Goal: Task Accomplishment & Management: Manage account settings

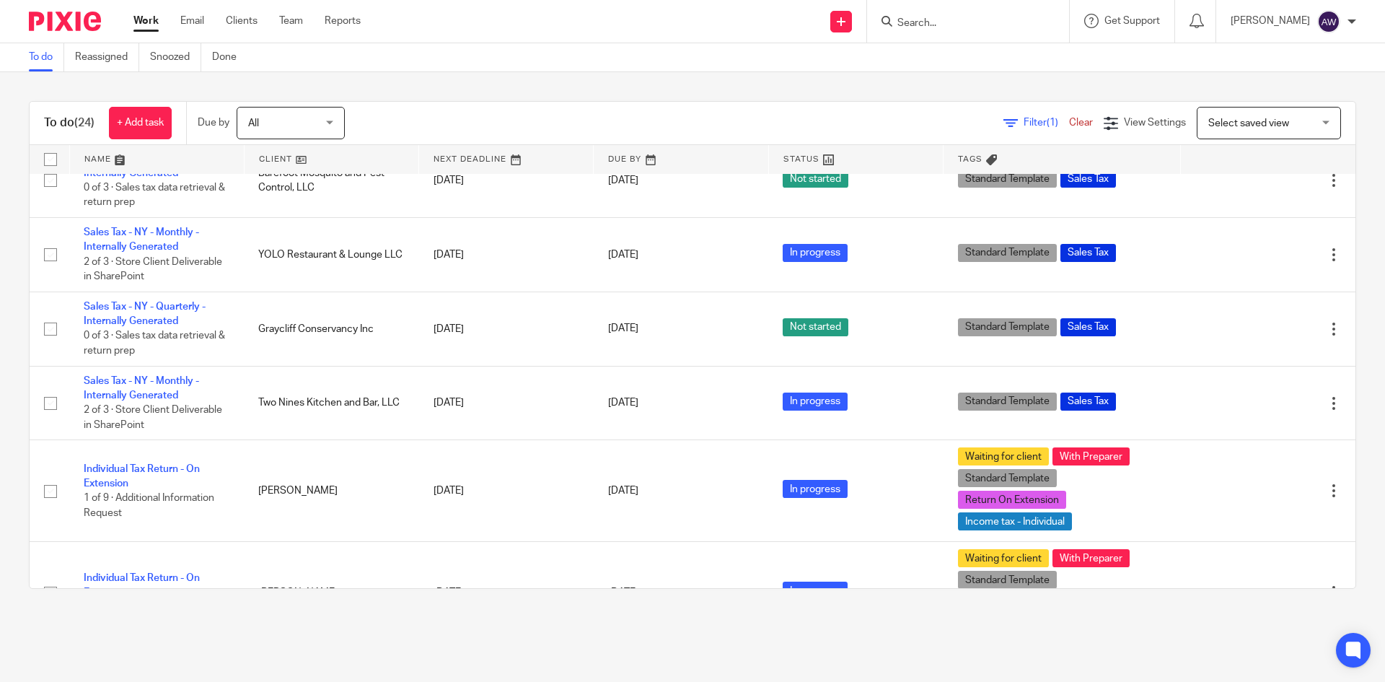
scroll to position [576, 0]
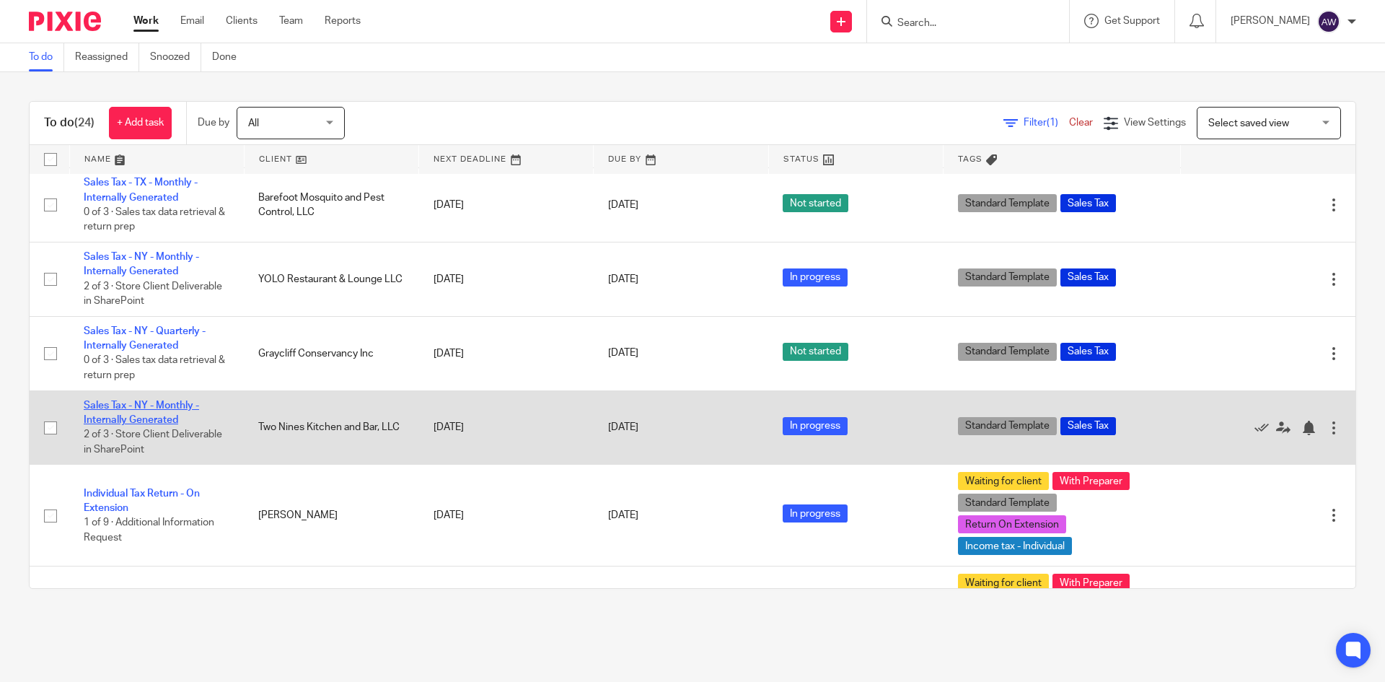
click at [146, 413] on td "Sales Tax - NY - Monthly - Internally Generated 2 of 3 · Store Client Deliverab…" at bounding box center [156, 427] width 175 height 74
click at [141, 417] on td "Sales Tax - NY - Monthly - Internally Generated 2 of 3 · Store Client Deliverab…" at bounding box center [156, 427] width 175 height 74
drag, startPoint x: 153, startPoint y: 401, endPoint x: 141, endPoint y: 410, distance: 15.0
click at [152, 401] on td "Sales Tax - NY - Monthly - Internally Generated 2 of 3 · Store Client Deliverab…" at bounding box center [156, 427] width 175 height 74
click at [141, 410] on link "Sales Tax - NY - Monthly - Internally Generated" at bounding box center [141, 412] width 115 height 25
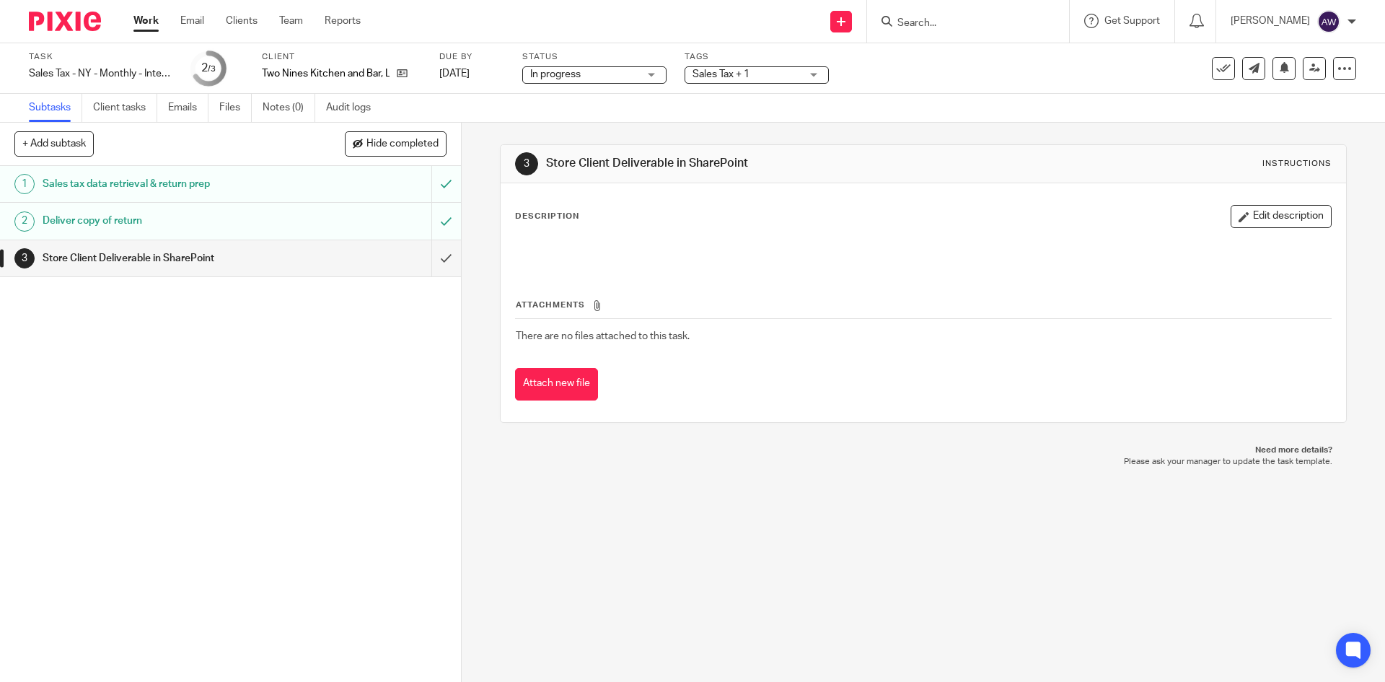
click at [325, 225] on div "Deliver copy of return" at bounding box center [230, 221] width 374 height 22
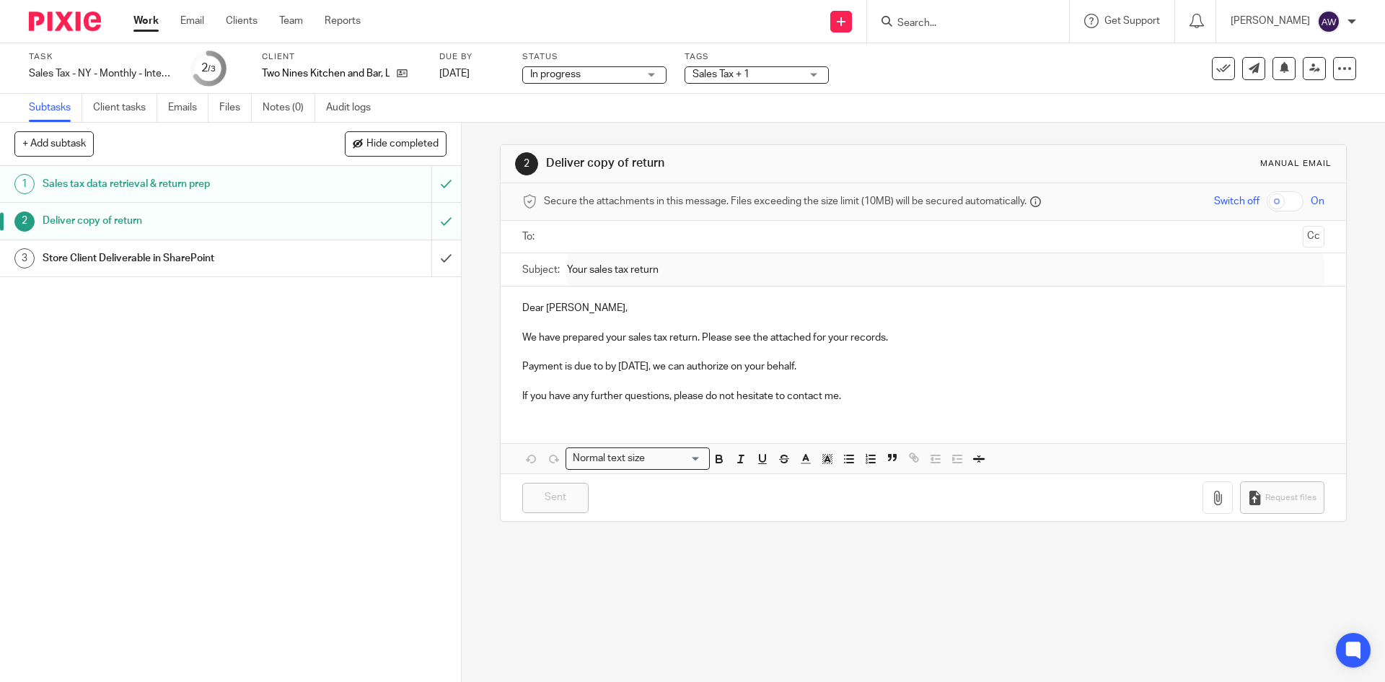
click at [594, 221] on div at bounding box center [923, 237] width 757 height 32
click at [438, 256] on input "submit" at bounding box center [230, 258] width 461 height 36
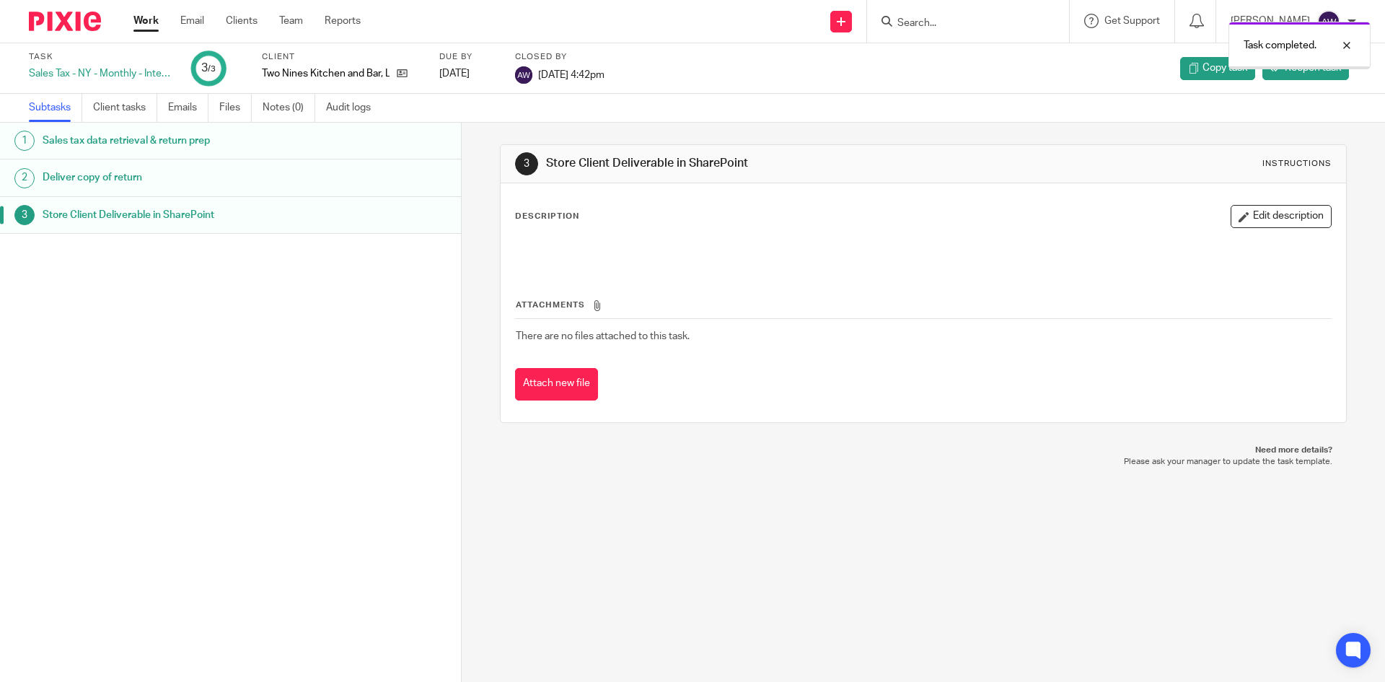
click at [144, 25] on link "Work" at bounding box center [145, 21] width 25 height 14
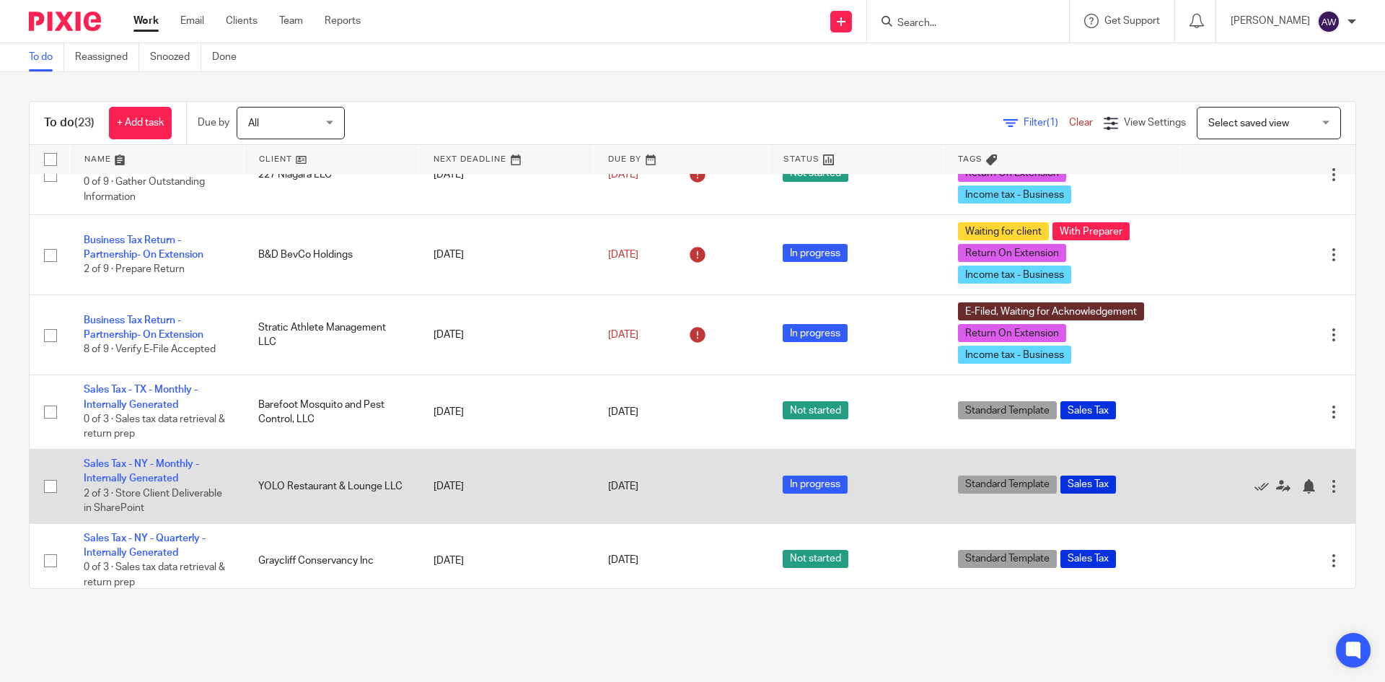
scroll to position [361, 0]
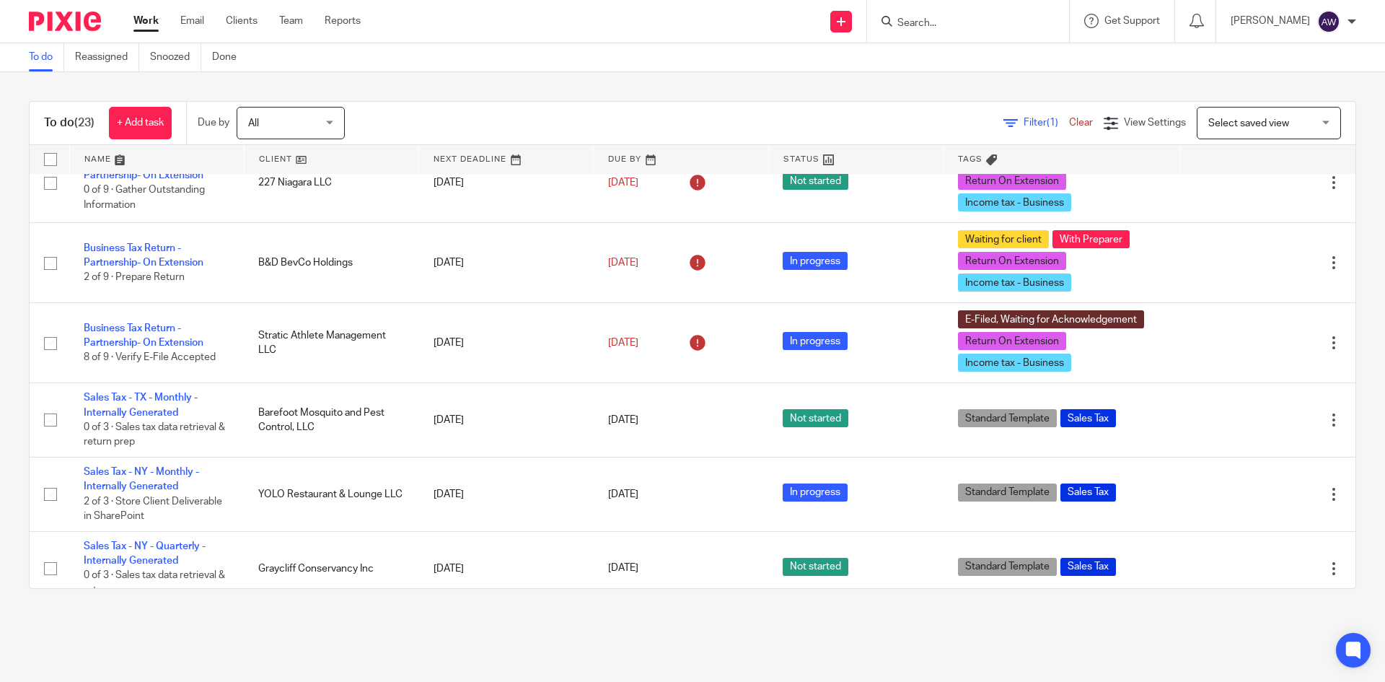
click at [928, 18] on input "Search" at bounding box center [961, 23] width 130 height 13
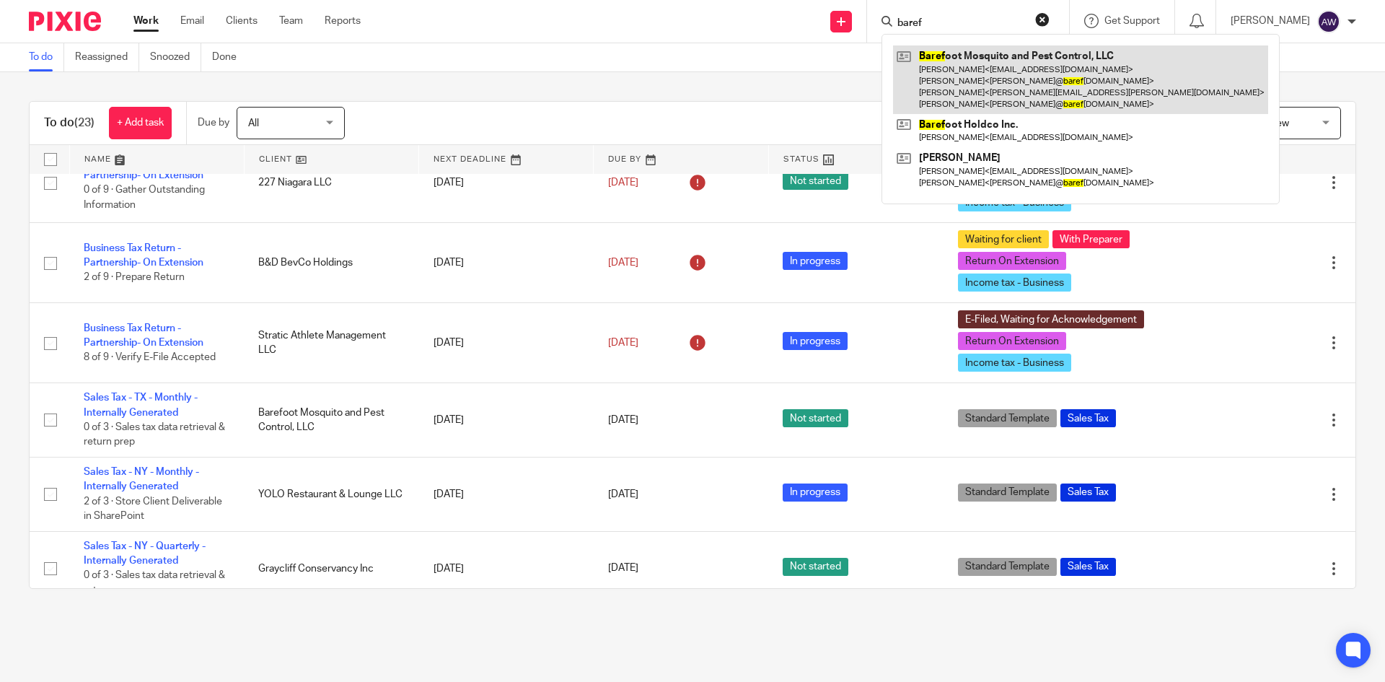
type input "baref"
click at [976, 57] on link at bounding box center [1080, 79] width 375 height 69
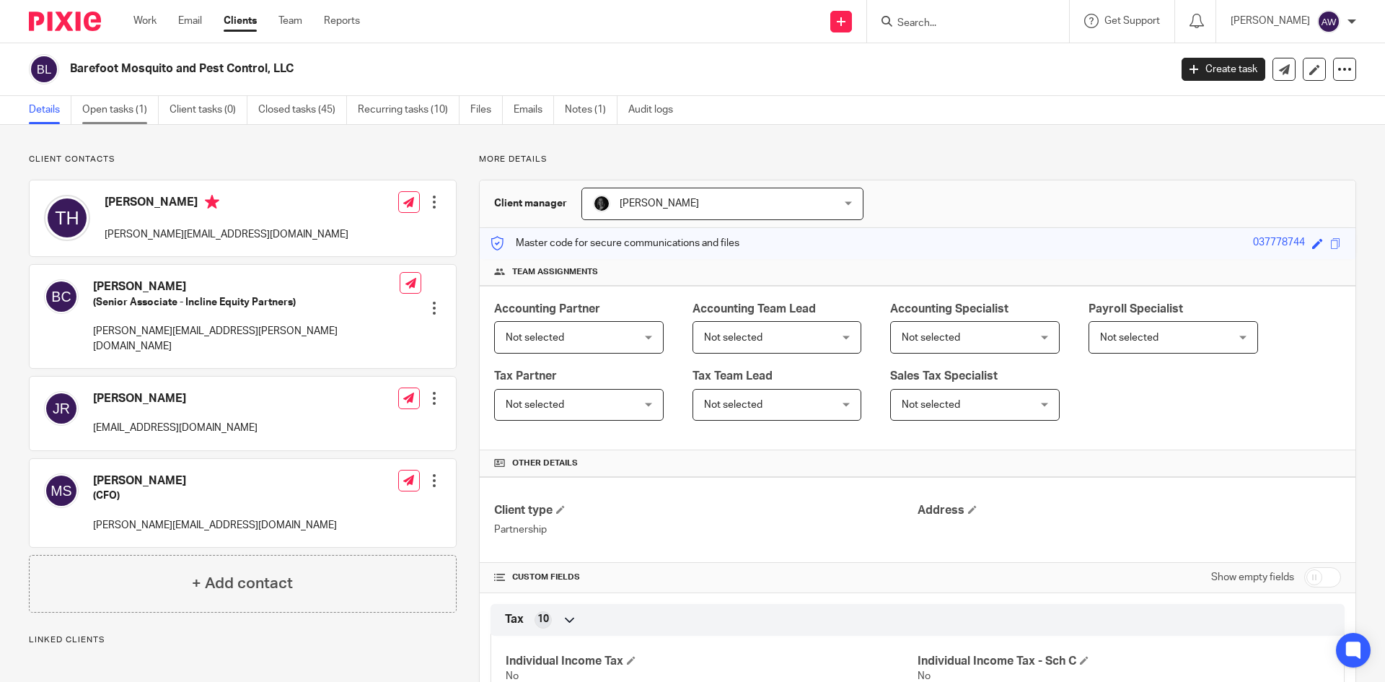
click at [138, 120] on link "Open tasks (1)" at bounding box center [120, 110] width 76 height 28
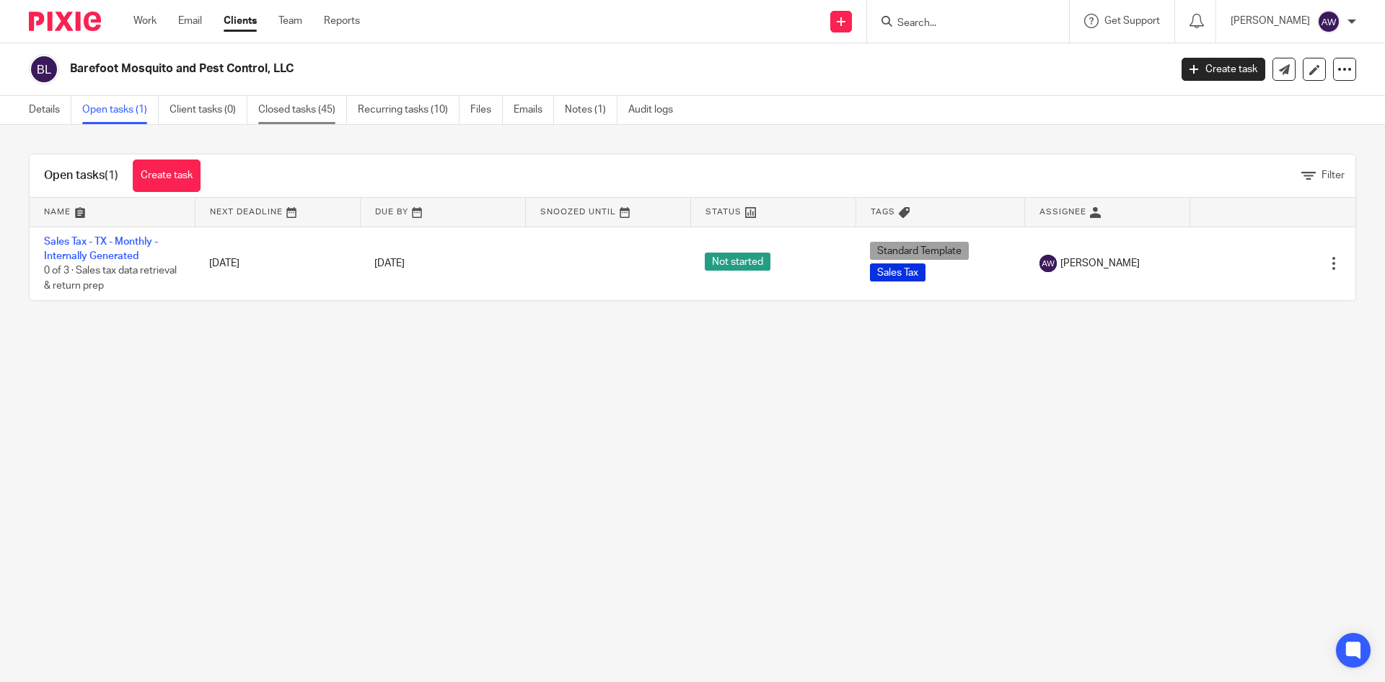
click at [333, 116] on link "Closed tasks (45)" at bounding box center [302, 110] width 89 height 28
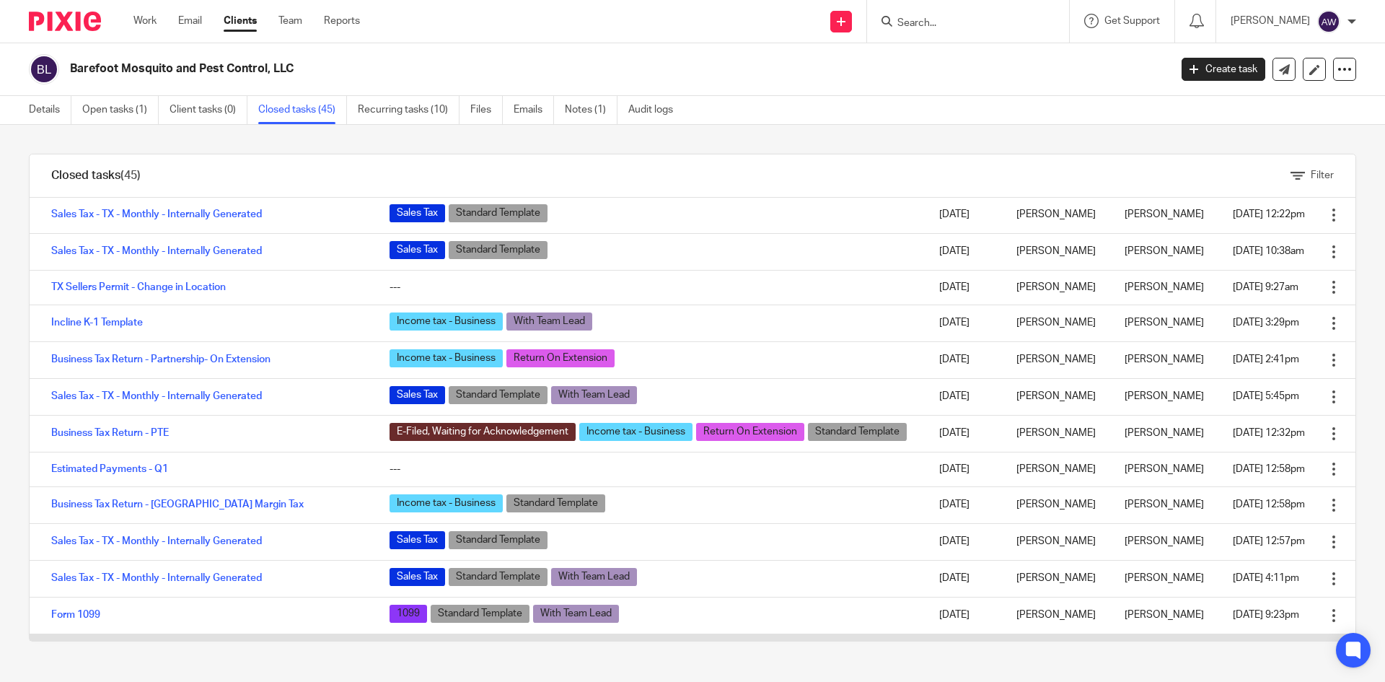
scroll to position [289, 0]
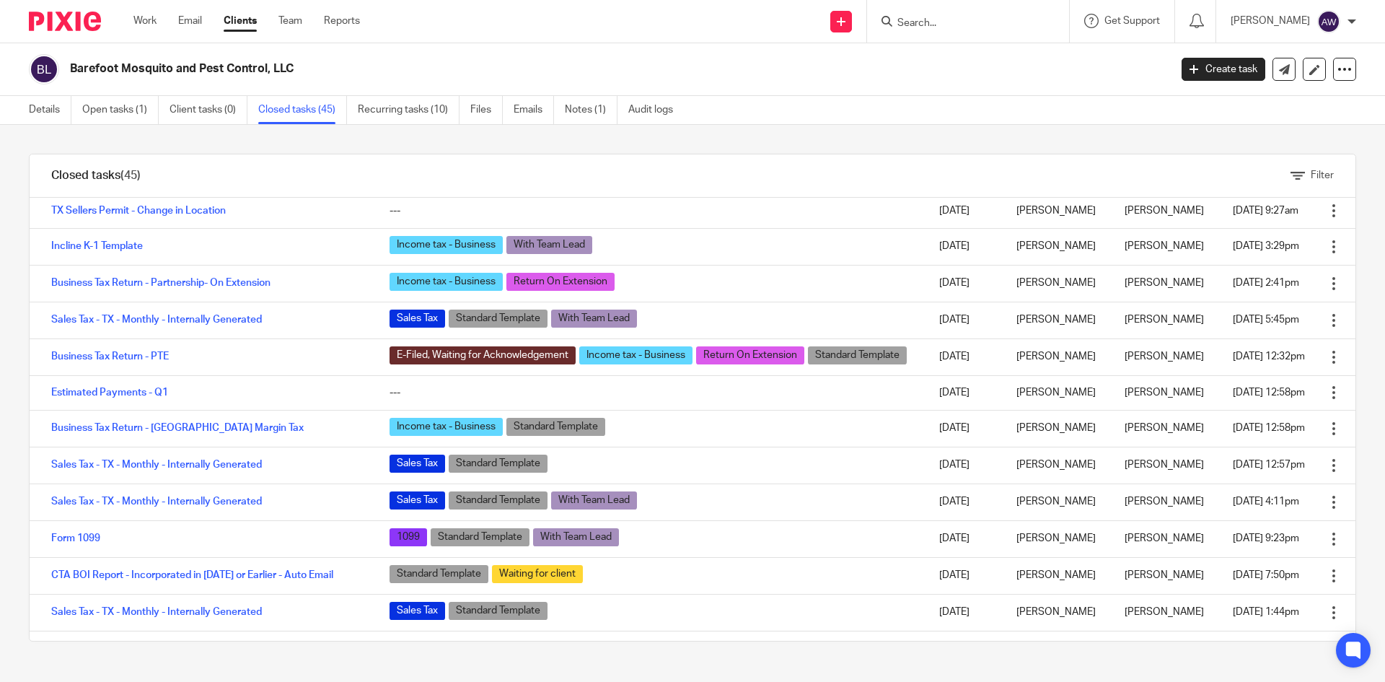
click at [149, 35] on div "Work Email Clients Team Reports Work Email Clients Team Reports Settings" at bounding box center [250, 21] width 263 height 43
click at [145, 15] on link "Work" at bounding box center [144, 21] width 23 height 14
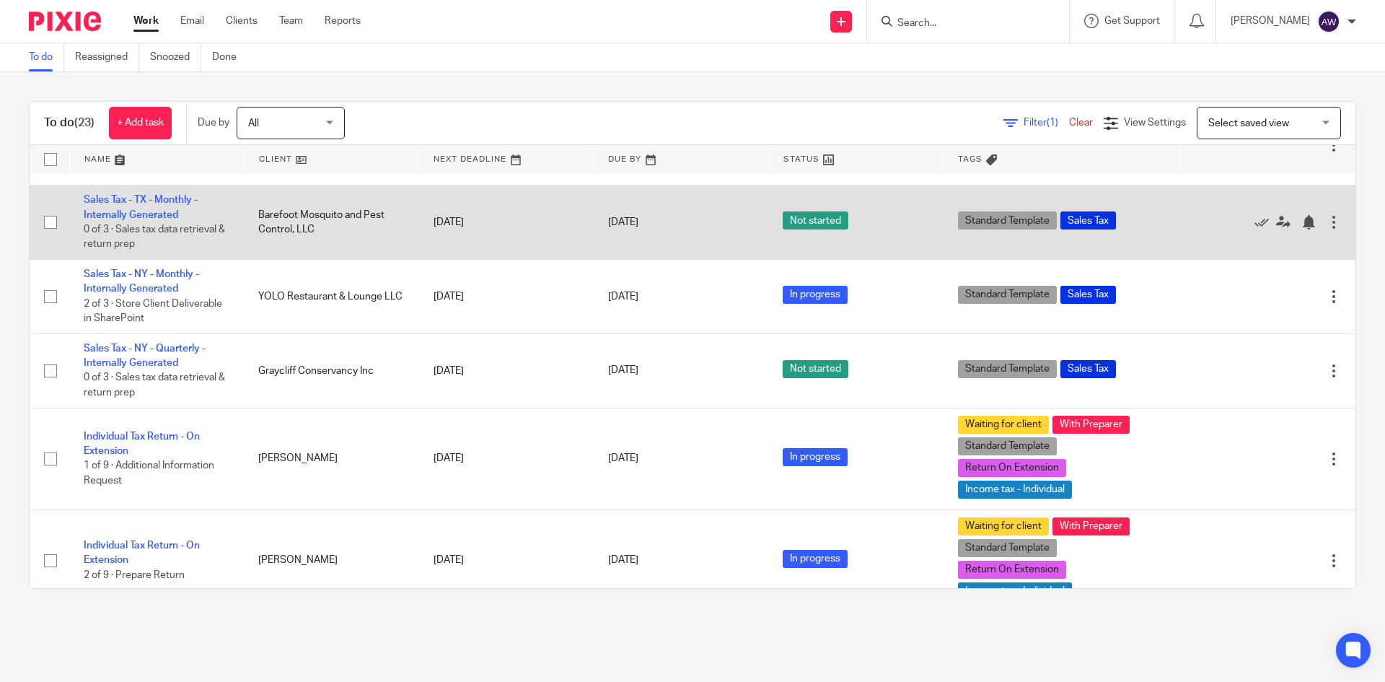
scroll to position [433, 0]
